Goal: Information Seeking & Learning: Learn about a topic

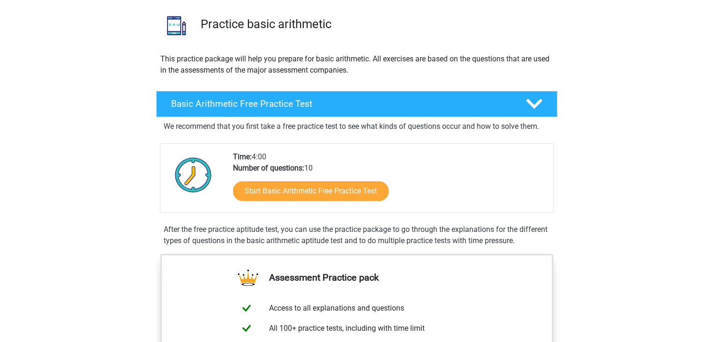
scroll to position [64, 0]
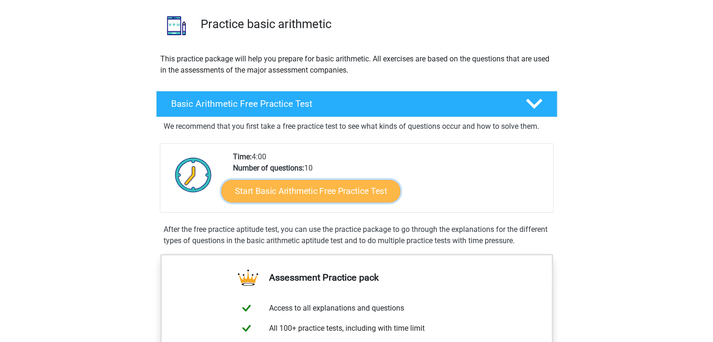
click at [357, 193] on link "Start Basic Arithmetic Free Practice Test" at bounding box center [310, 190] width 179 height 22
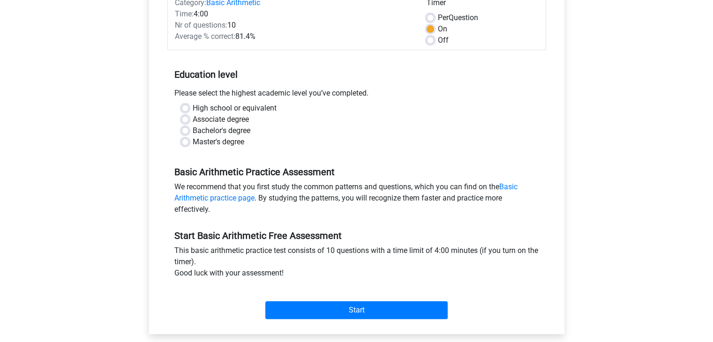
scroll to position [131, 0]
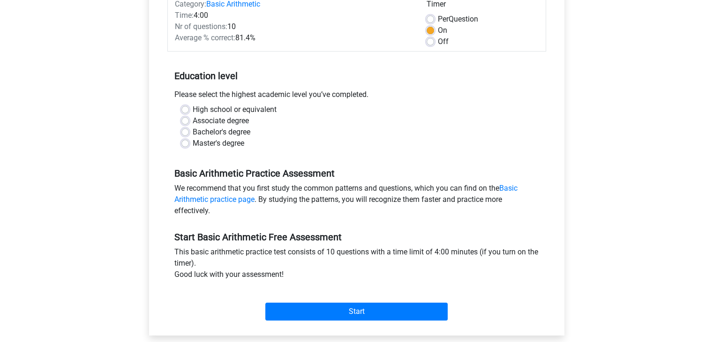
click at [193, 140] on label "Master's degree" at bounding box center [219, 143] width 52 height 11
click at [184, 140] on input "Master's degree" at bounding box center [184, 142] width 7 height 9
radio input "true"
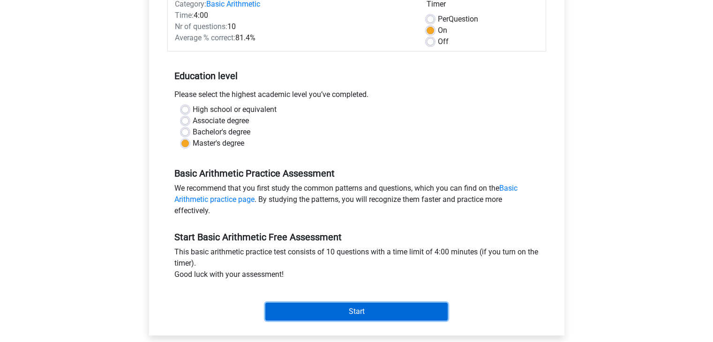
click at [362, 306] on input "Start" at bounding box center [356, 312] width 182 height 18
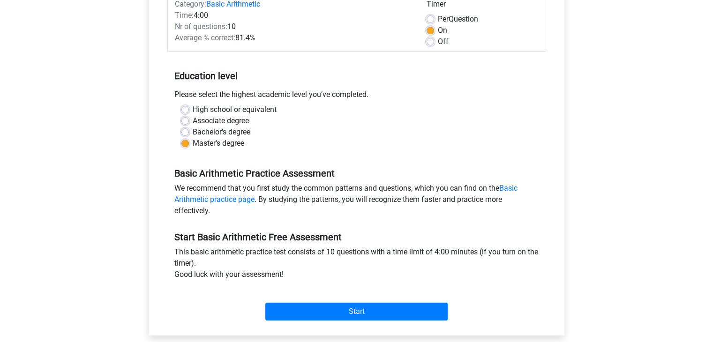
scroll to position [0, 0]
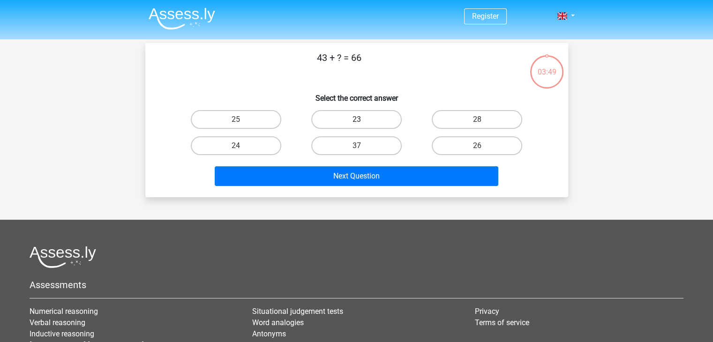
click at [320, 119] on label "23" at bounding box center [356, 119] width 90 height 19
click at [356, 119] on input "23" at bounding box center [359, 122] width 6 height 6
radio input "true"
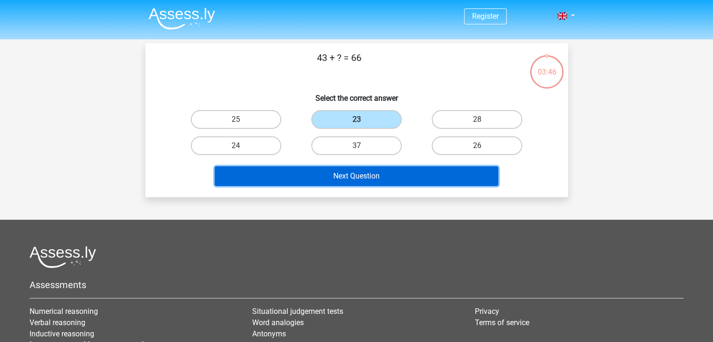
click at [355, 180] on button "Next Question" at bounding box center [356, 176] width 283 height 20
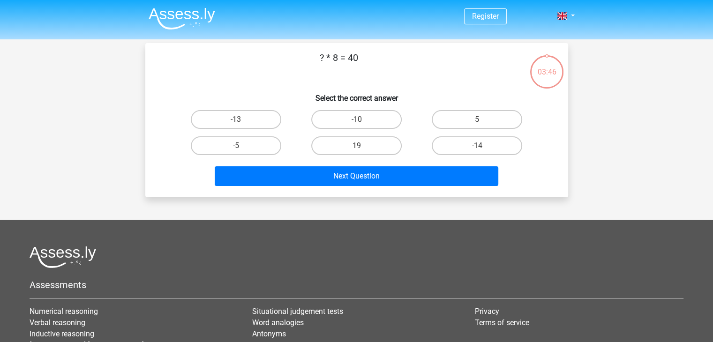
scroll to position [43, 0]
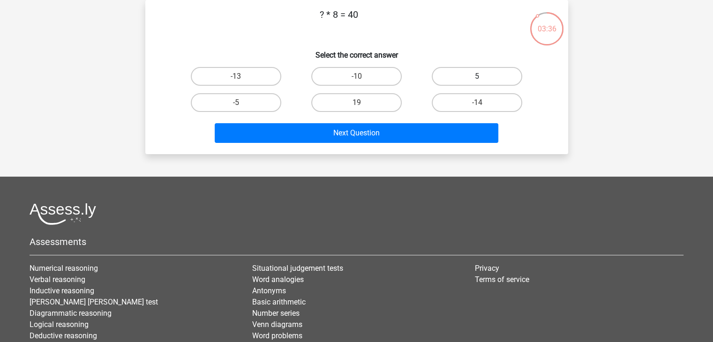
click at [489, 74] on label "5" at bounding box center [476, 76] width 90 height 19
click at [483, 76] on input "5" at bounding box center [480, 79] width 6 height 6
radio input "true"
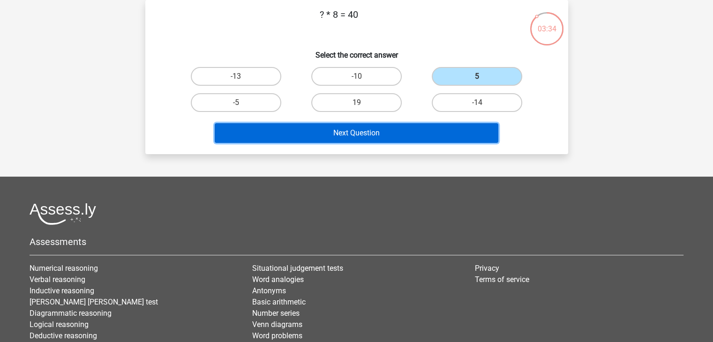
click at [362, 128] on button "Next Question" at bounding box center [356, 133] width 283 height 20
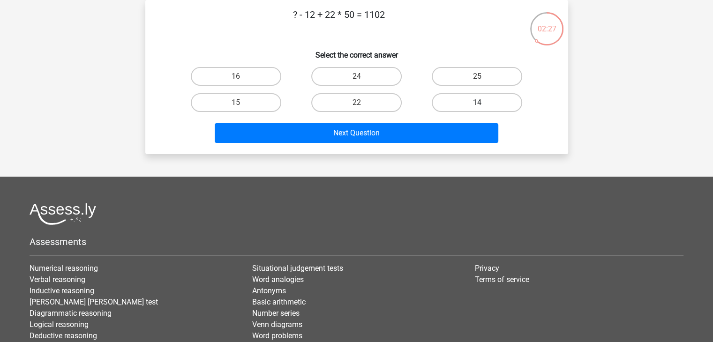
click at [469, 103] on label "14" at bounding box center [476, 102] width 90 height 19
click at [477, 103] on input "14" at bounding box center [480, 106] width 6 height 6
radio input "true"
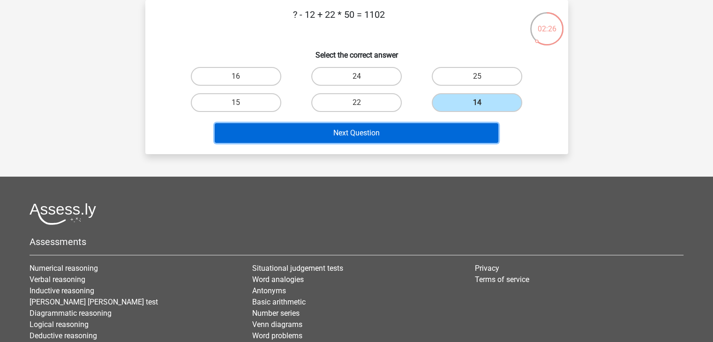
click at [410, 128] on button "Next Question" at bounding box center [356, 133] width 283 height 20
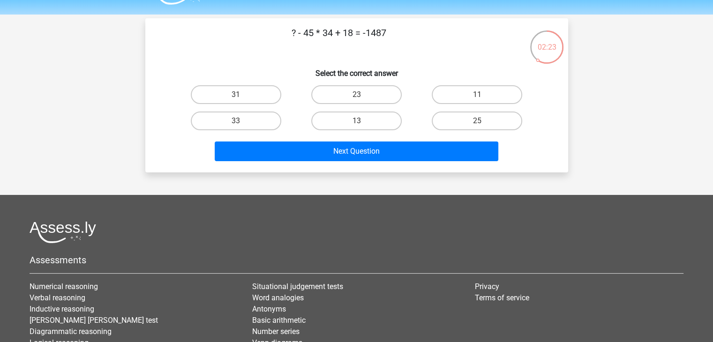
scroll to position [17, 0]
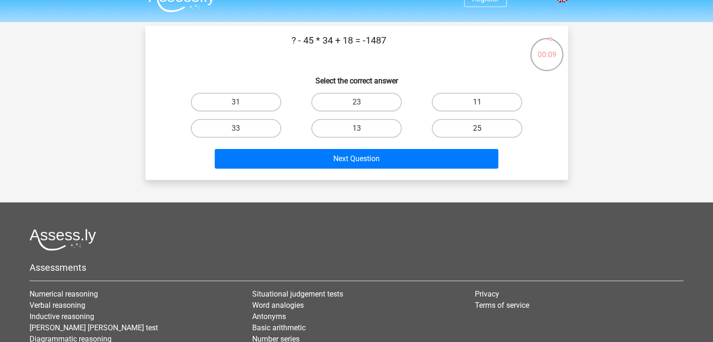
click at [465, 126] on label "25" at bounding box center [476, 128] width 90 height 19
click at [477, 128] on input "25" at bounding box center [480, 131] width 6 height 6
radio input "true"
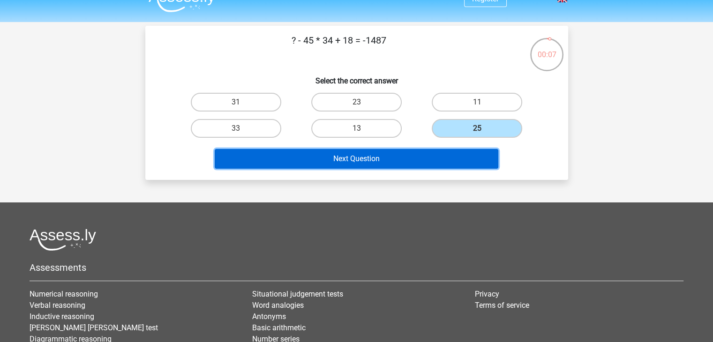
click at [418, 162] on button "Next Question" at bounding box center [356, 159] width 283 height 20
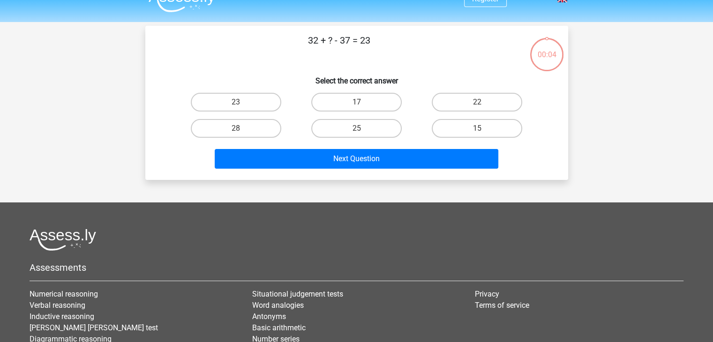
scroll to position [43, 0]
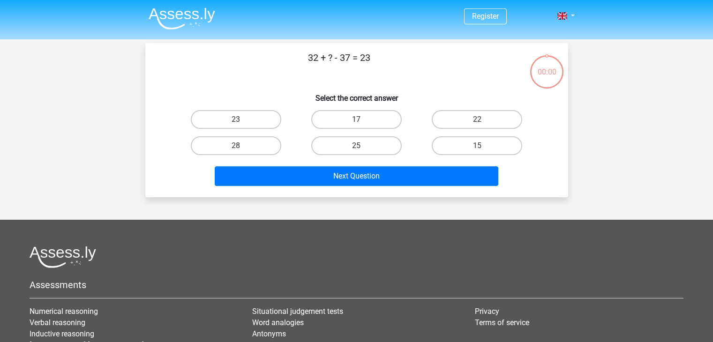
scroll to position [43, 0]
